Goal: Transaction & Acquisition: Purchase product/service

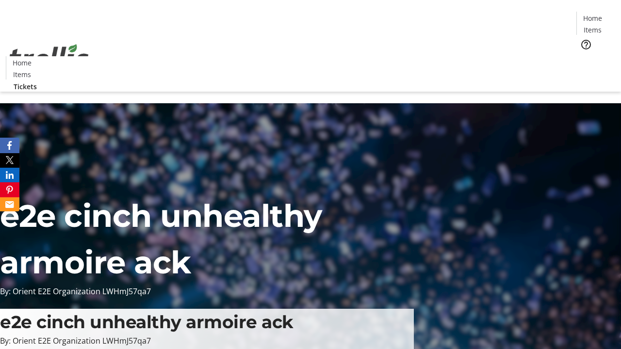
click at [584, 56] on span "Tickets" at bounding box center [595, 61] width 23 height 10
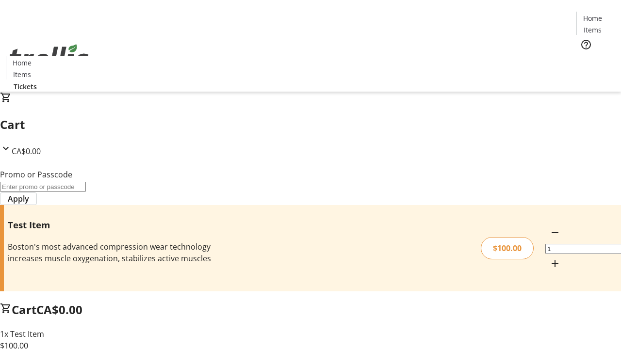
type input "PERCENT"
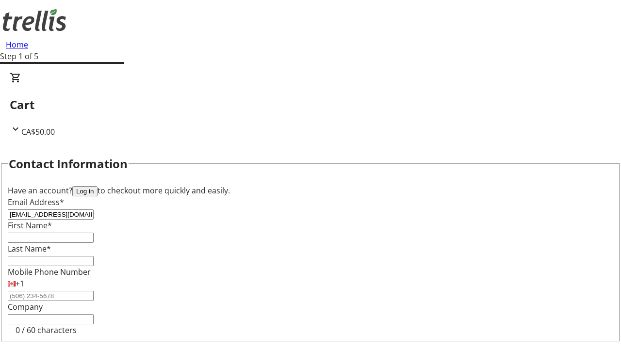
type input "[EMAIL_ADDRESS][DOMAIN_NAME]"
type input "Edd"
type input "[PERSON_NAME]"
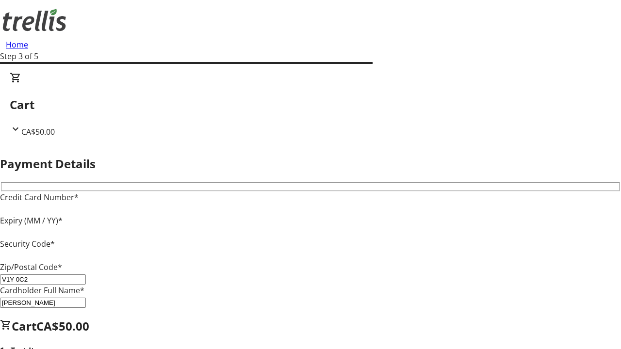
type input "V1Y 0C2"
